Goal: Book appointment/travel/reservation

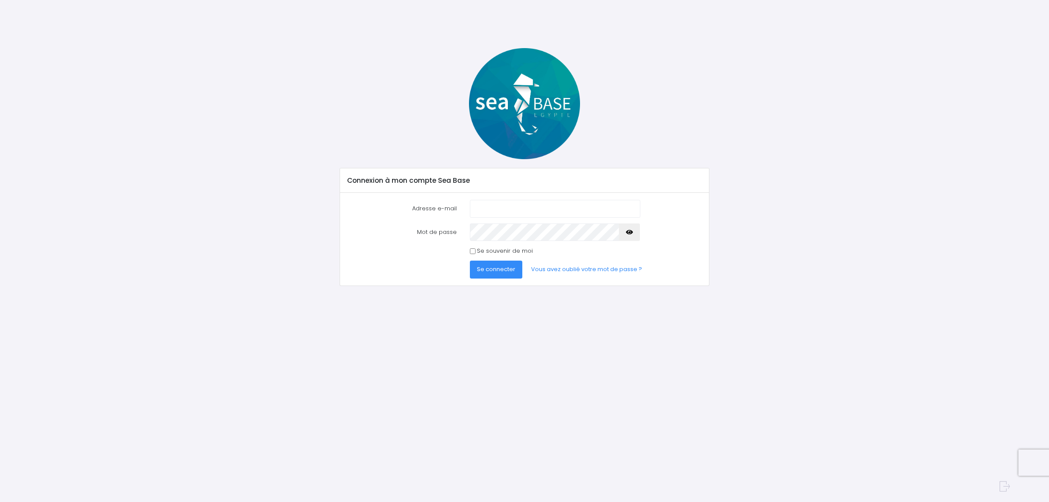
type input "[EMAIL_ADDRESS][DOMAIN_NAME]"
click at [493, 273] on span "Se connecter" at bounding box center [496, 269] width 38 height 8
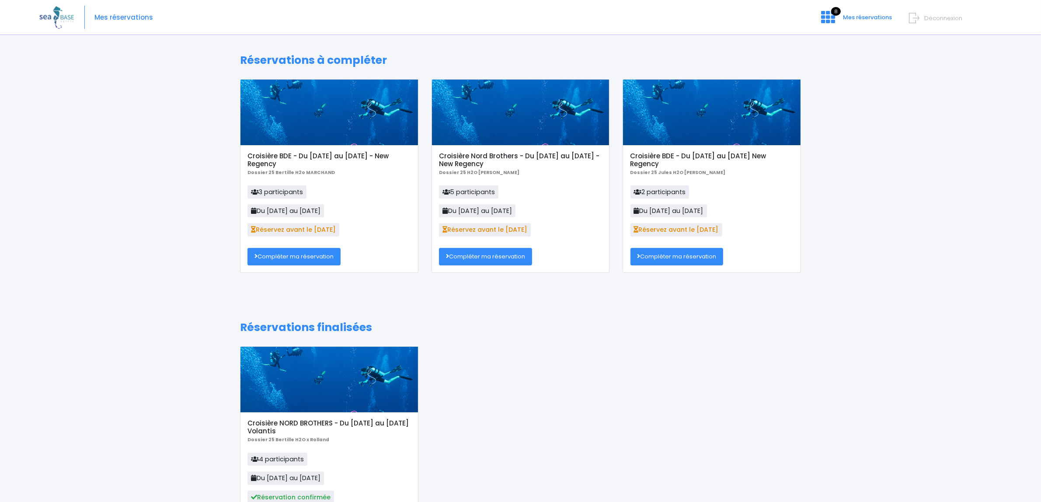
click at [312, 262] on link "Compléter ma réservation" at bounding box center [293, 256] width 93 height 17
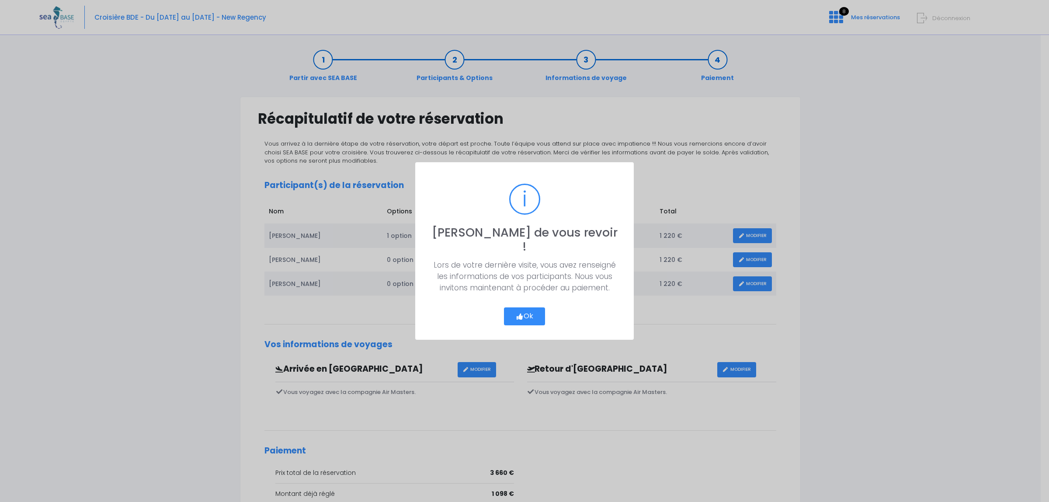
click at [534, 307] on button "Ok" at bounding box center [524, 316] width 41 height 18
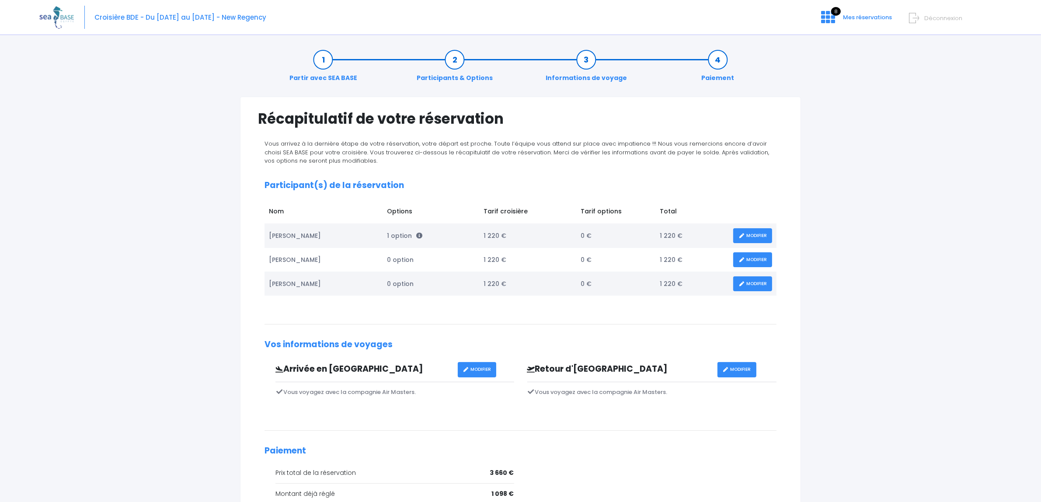
scroll to position [122, 0]
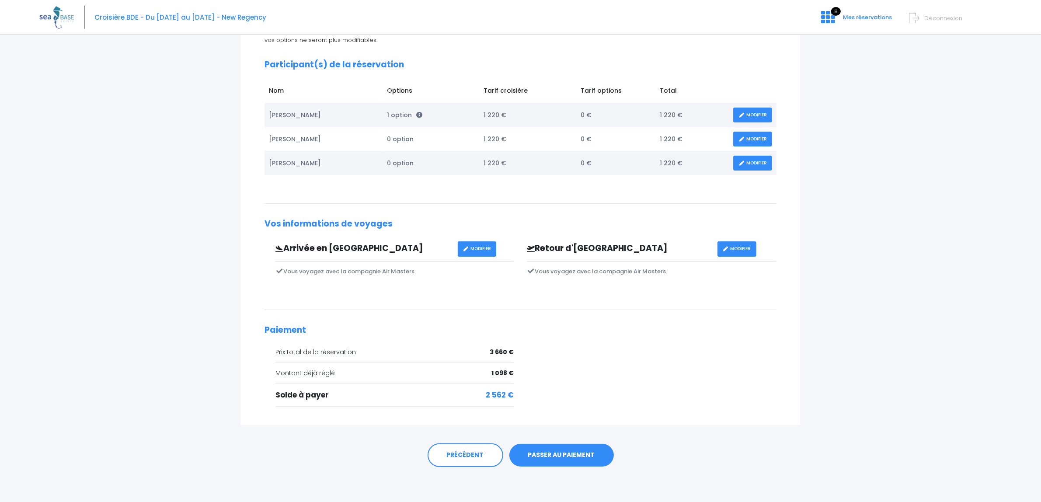
click at [551, 461] on link "PASSER AU PAIEMENT" at bounding box center [561, 455] width 104 height 23
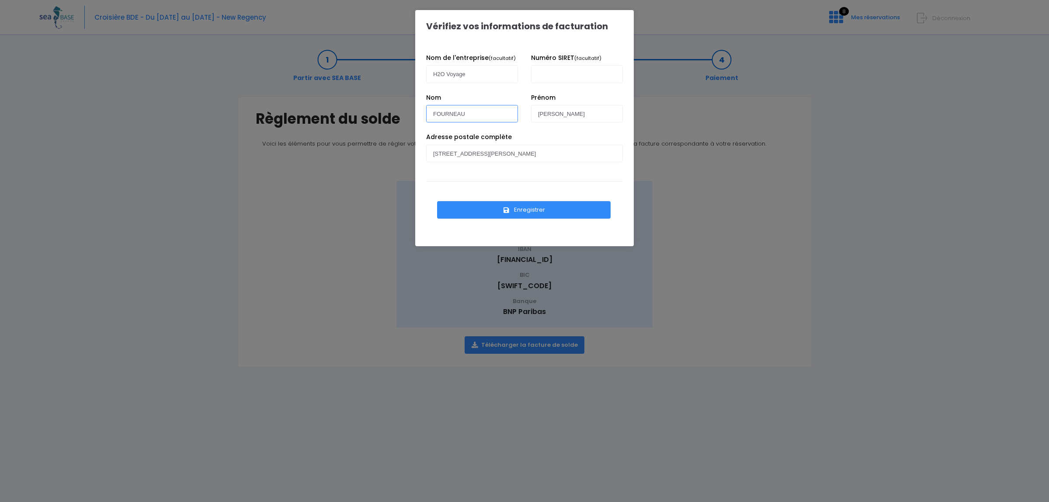
drag, startPoint x: 484, startPoint y: 116, endPoint x: 422, endPoint y: 121, distance: 62.3
click at [422, 121] on div "Nom FOURNEAU" at bounding box center [472, 110] width 105 height 34
type input "MARCHETEAU"
drag, startPoint x: 560, startPoint y: 111, endPoint x: 523, endPoint y: 112, distance: 37.6
click at [523, 112] on div "Nom MARCHETEAU Prénom JULES" at bounding box center [525, 113] width 210 height 40
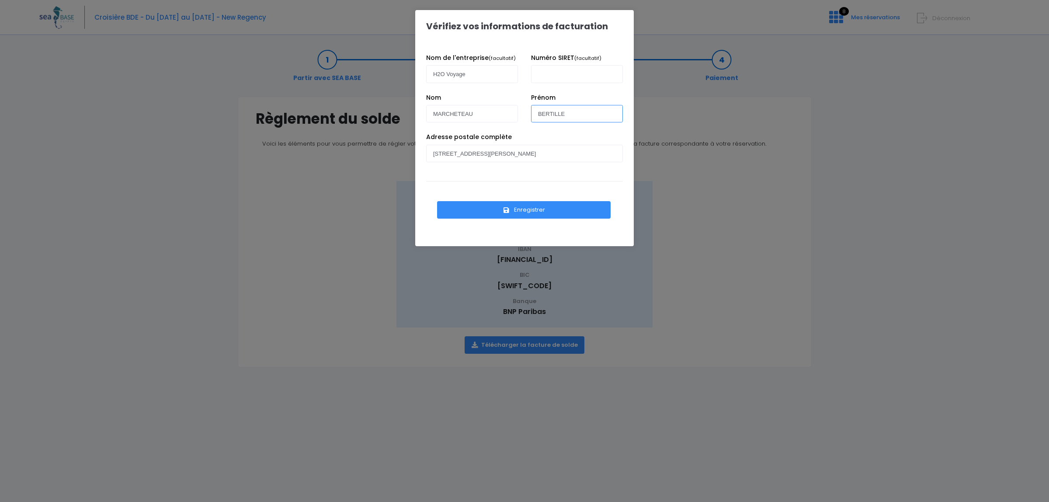
type input "BERTILLE"
click at [576, 80] on input "Numéro SIRET (facultatif)" at bounding box center [577, 73] width 92 height 17
click at [535, 209] on button "Enregistrer" at bounding box center [524, 209] width 174 height 17
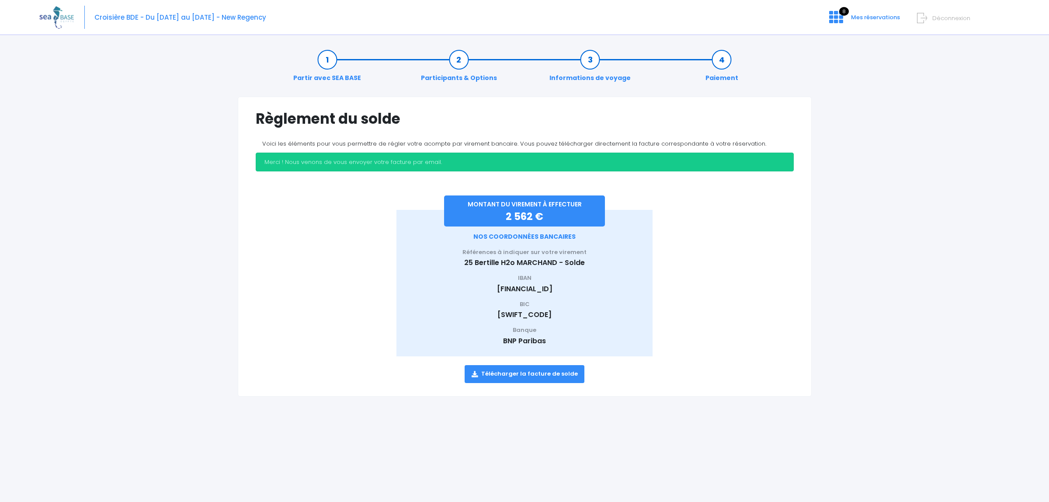
click at [530, 370] on link "Télécharger la facture de solde" at bounding box center [525, 373] width 120 height 17
